Goal: Task Accomplishment & Management: Manage account settings

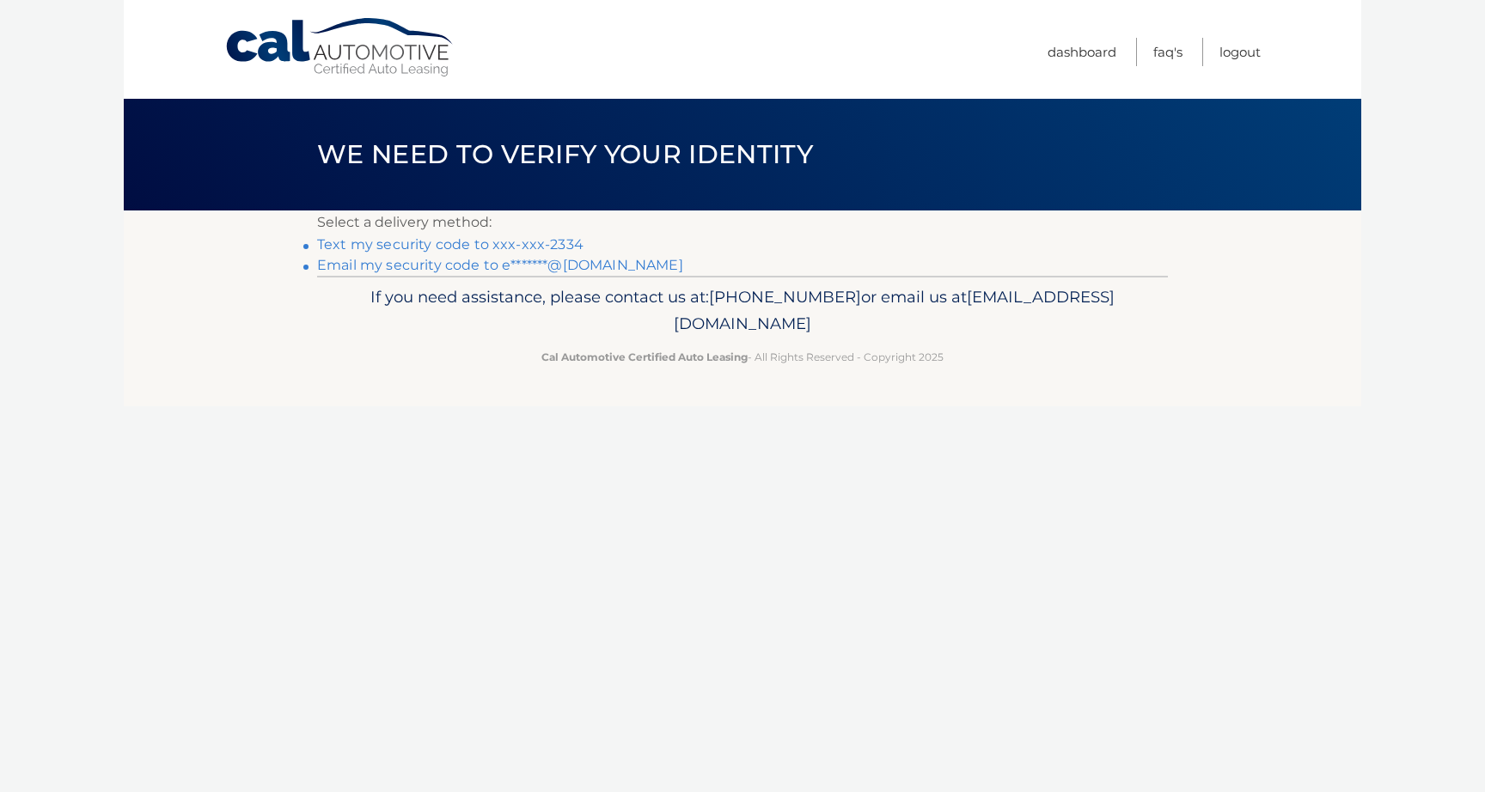
click at [501, 245] on link "Text my security code to xxx-xxx-2334" at bounding box center [450, 244] width 266 height 16
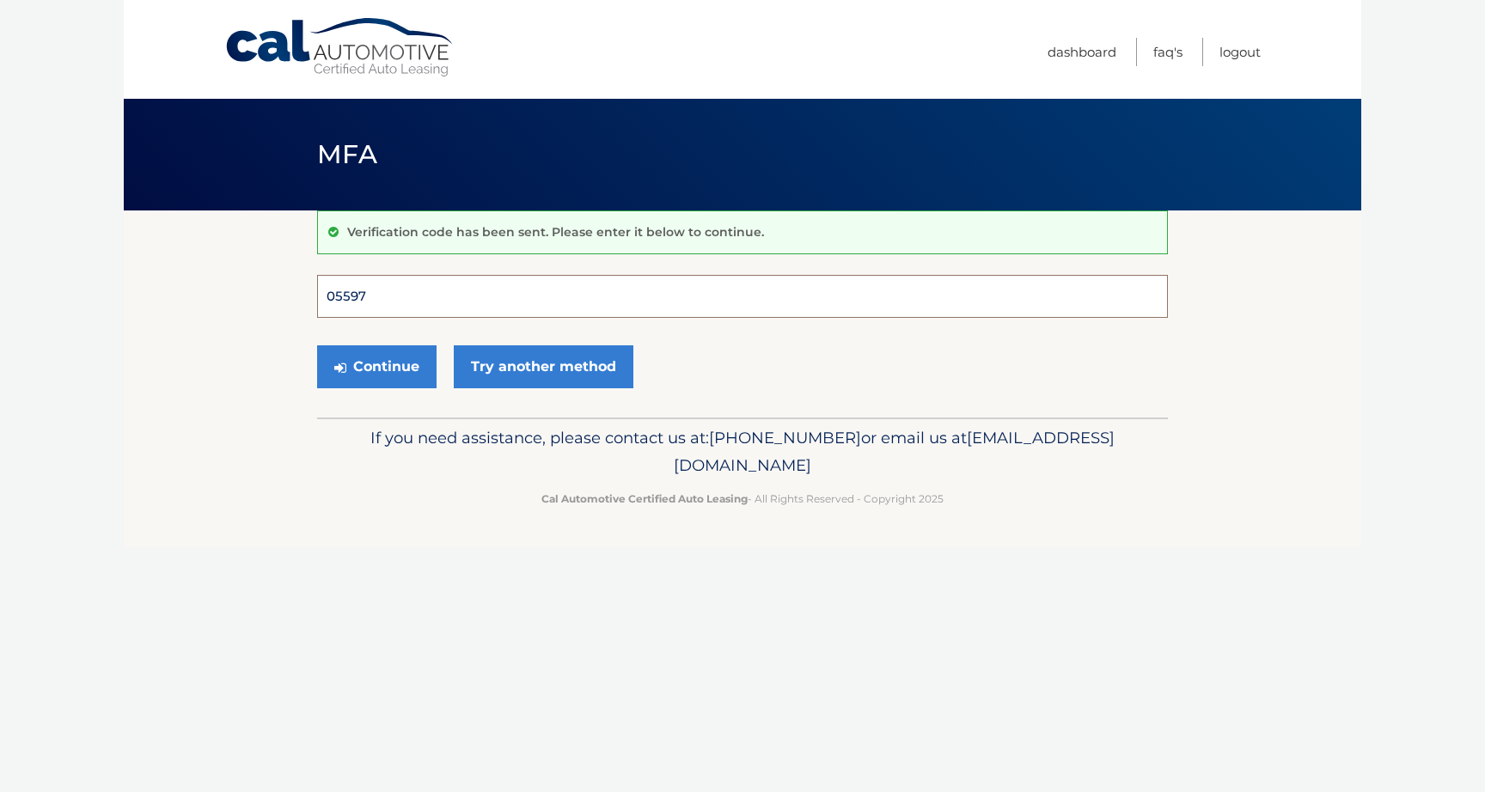
type input "055975"
click at [376, 366] on button "Continue" at bounding box center [376, 366] width 119 height 43
click at [387, 370] on button "Continue" at bounding box center [376, 366] width 119 height 43
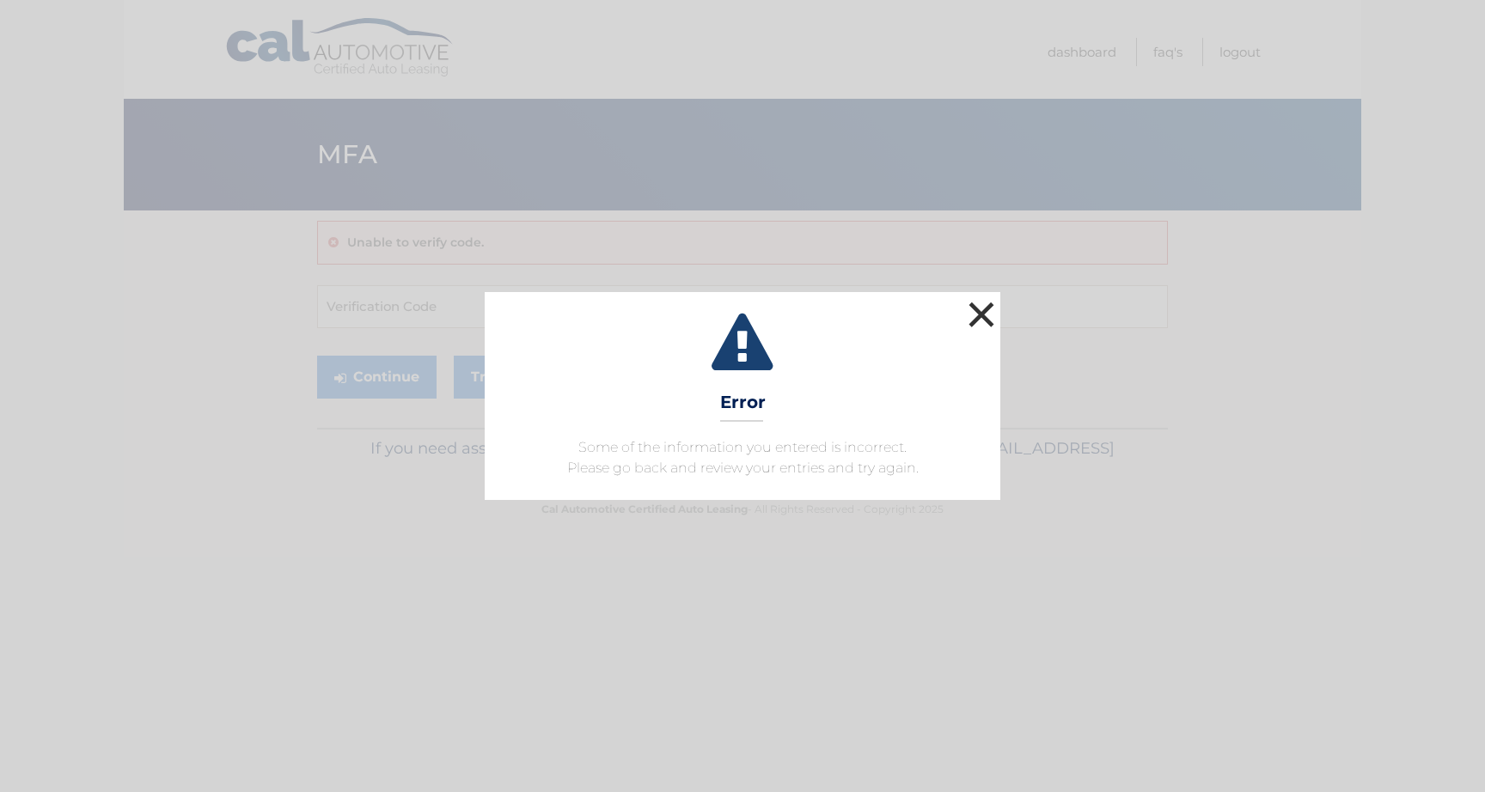
click at [978, 314] on button "×" at bounding box center [981, 314] width 34 height 34
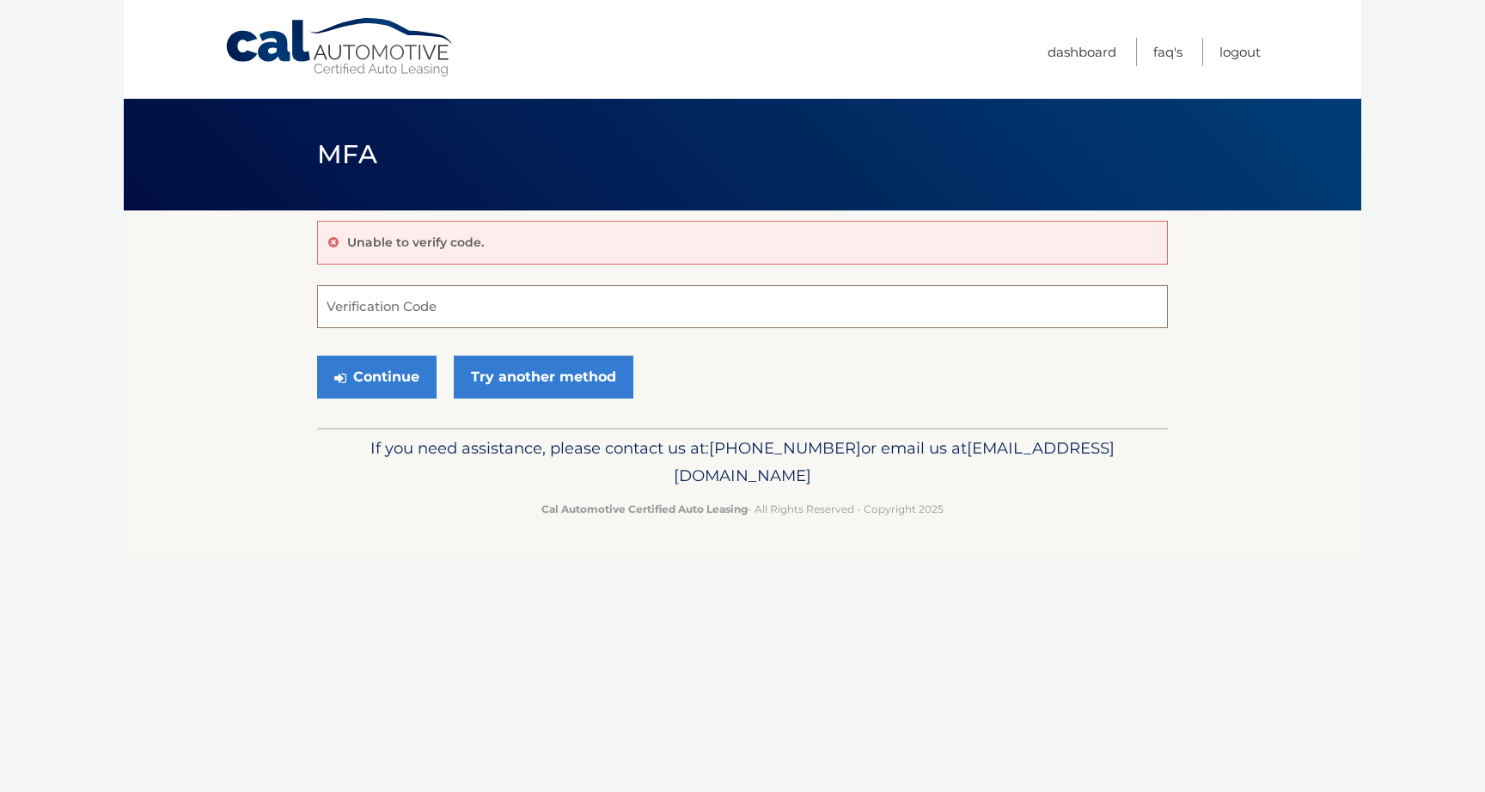
click at [392, 305] on input "Verification Code" at bounding box center [742, 306] width 851 height 43
click at [516, 384] on link "Try another method" at bounding box center [544, 377] width 180 height 43
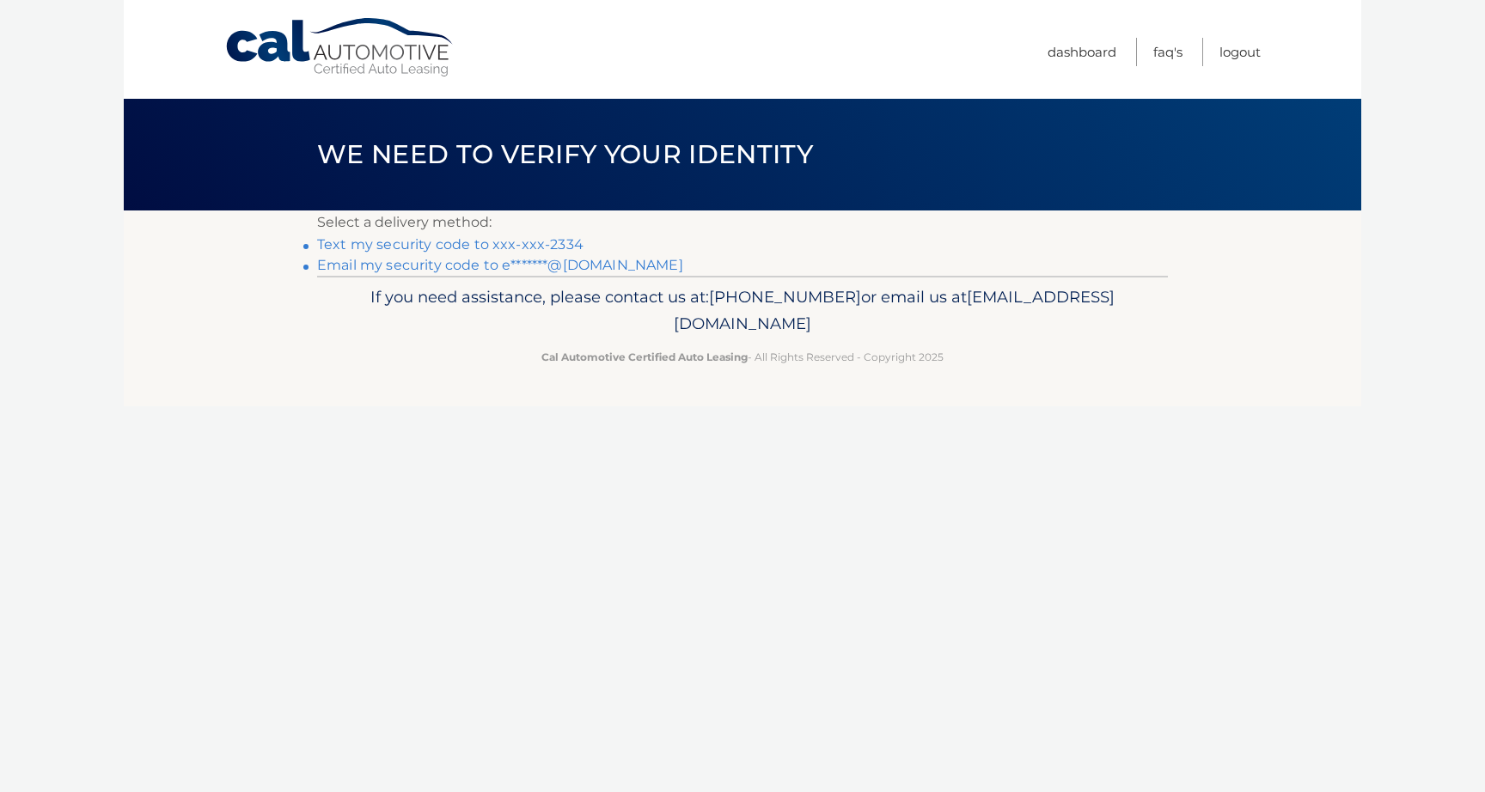
click at [437, 243] on link "Text my security code to xxx-xxx-2334" at bounding box center [450, 244] width 266 height 16
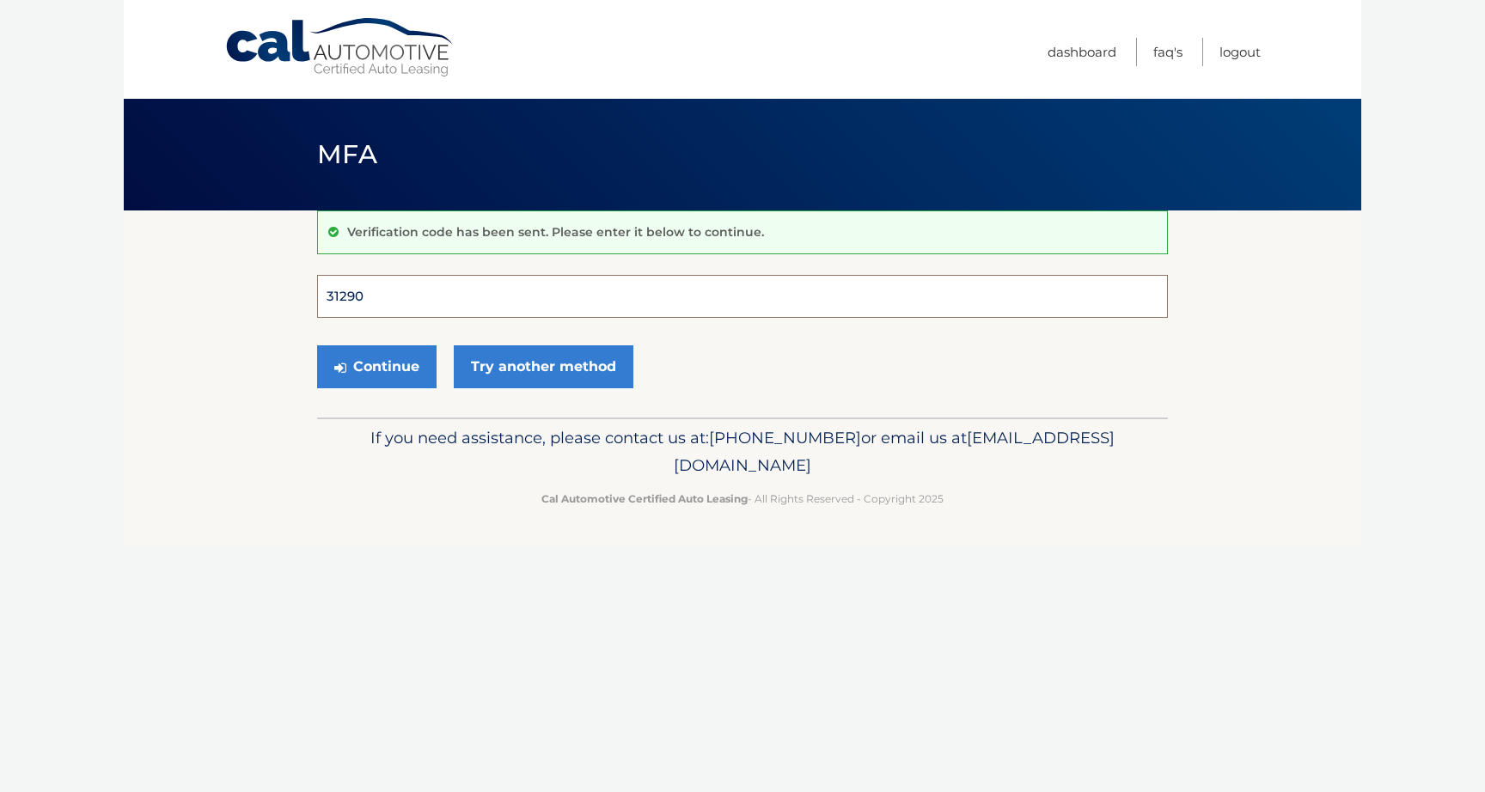
type input "312903"
click at [376, 366] on button "Continue" at bounding box center [376, 366] width 119 height 43
click at [403, 366] on button "Continue" at bounding box center [376, 366] width 119 height 43
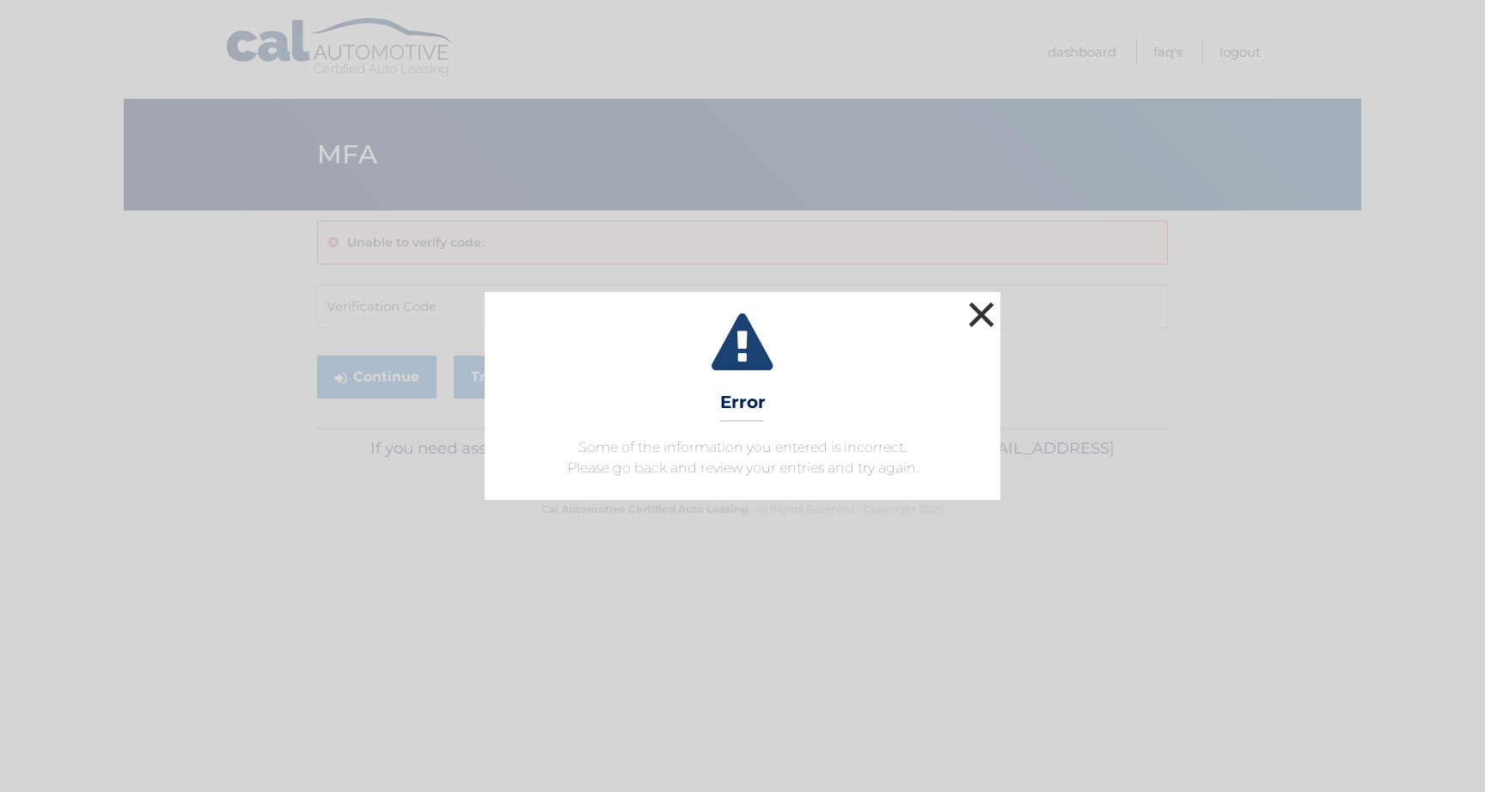
click at [982, 306] on button "×" at bounding box center [981, 314] width 34 height 34
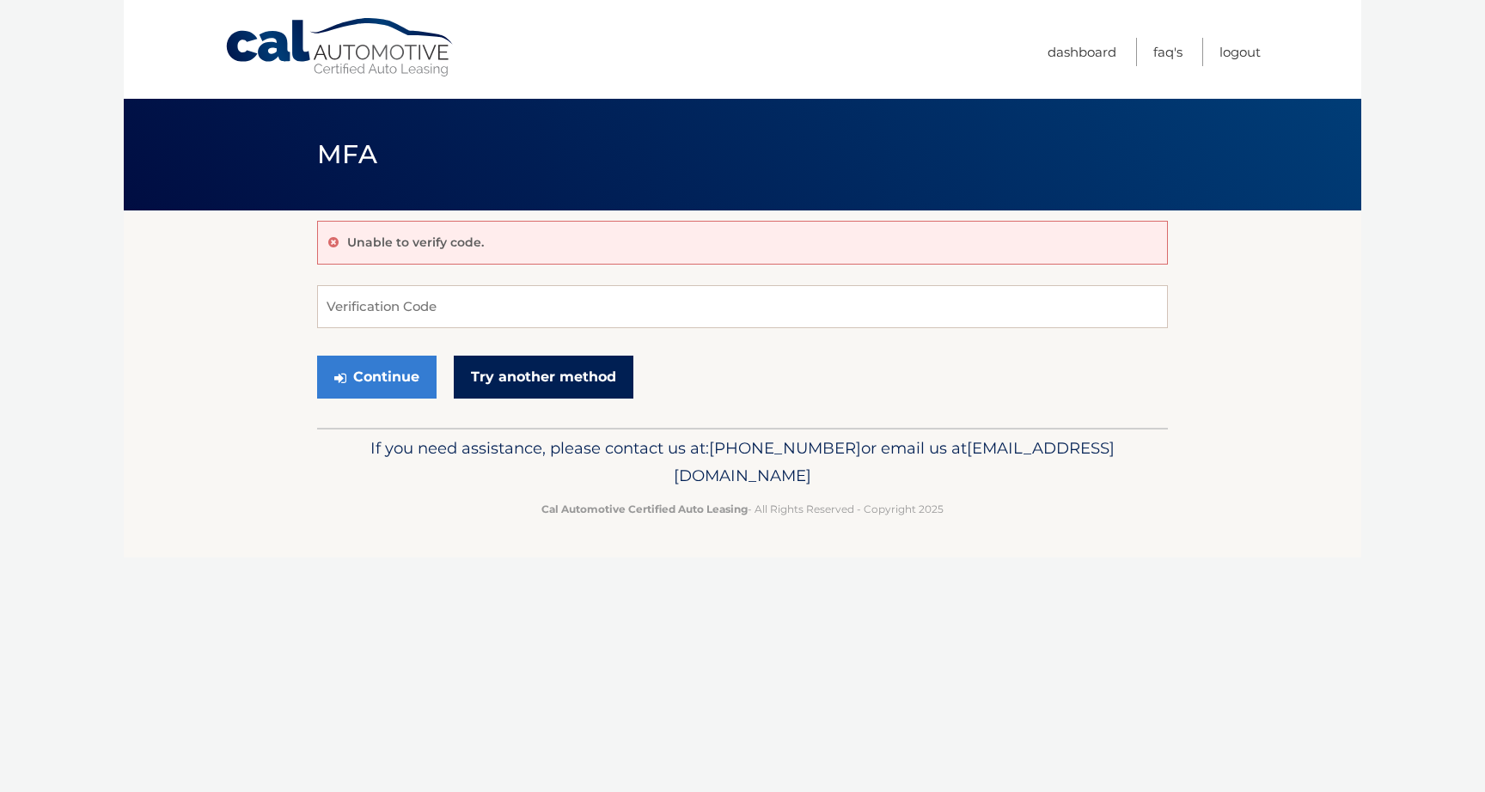
click at [558, 377] on link "Try another method" at bounding box center [544, 377] width 180 height 43
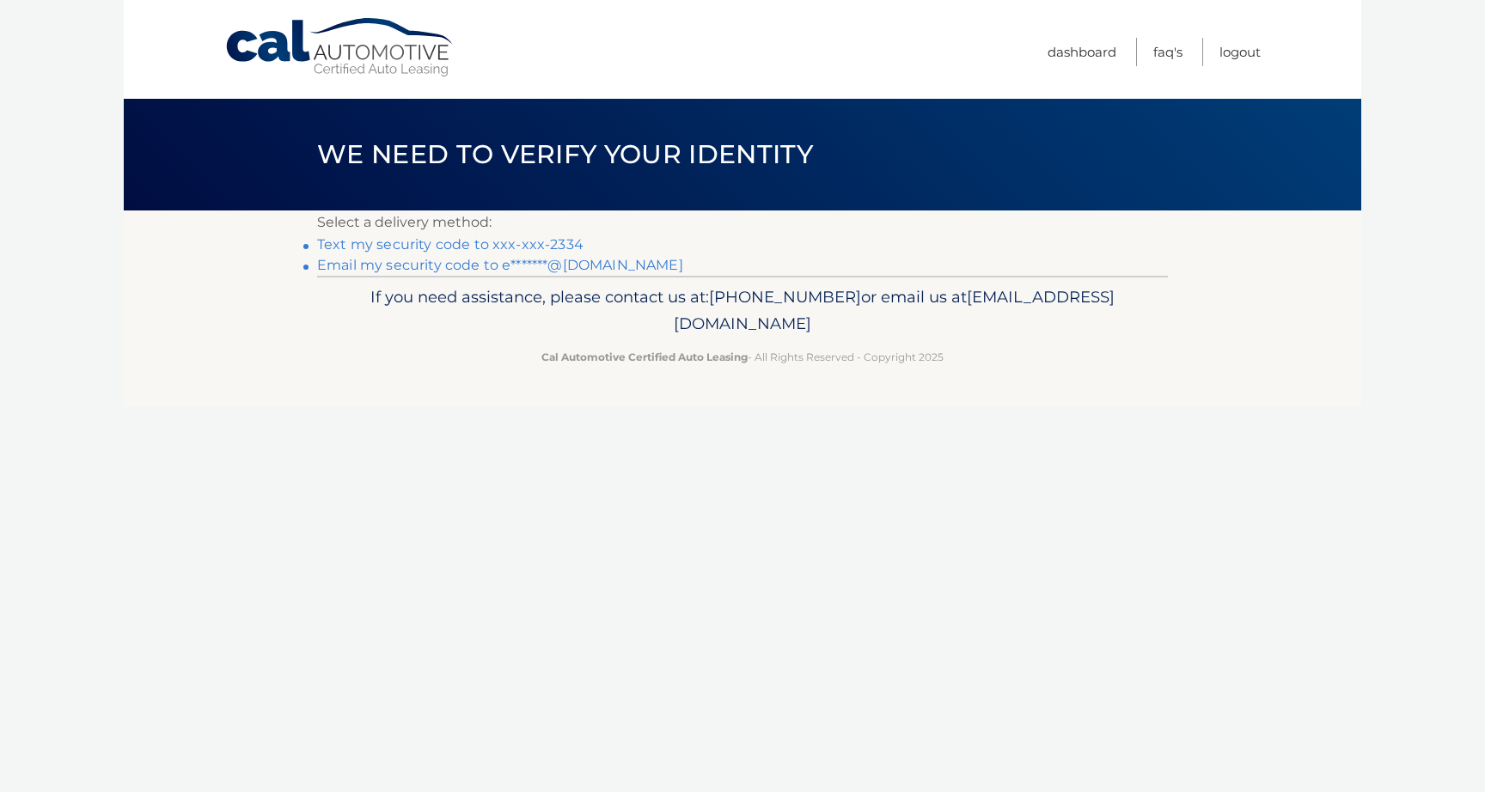
click at [552, 258] on link "Email my security code to e*******@[DOMAIN_NAME]" at bounding box center [500, 265] width 366 height 16
